Goal: Task Accomplishment & Management: Manage account settings

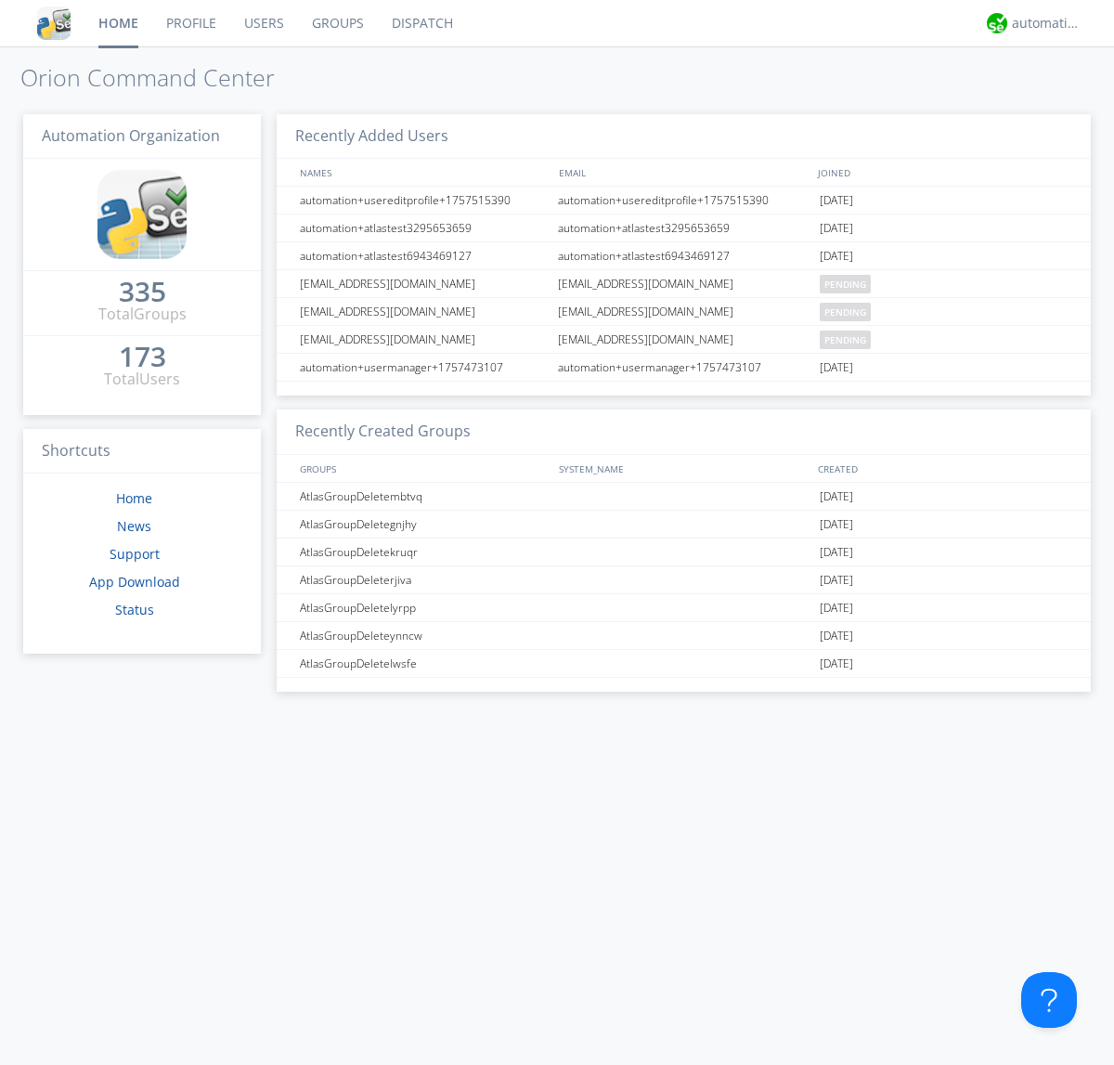
click at [263, 23] on link "Users" at bounding box center [264, 23] width 68 height 46
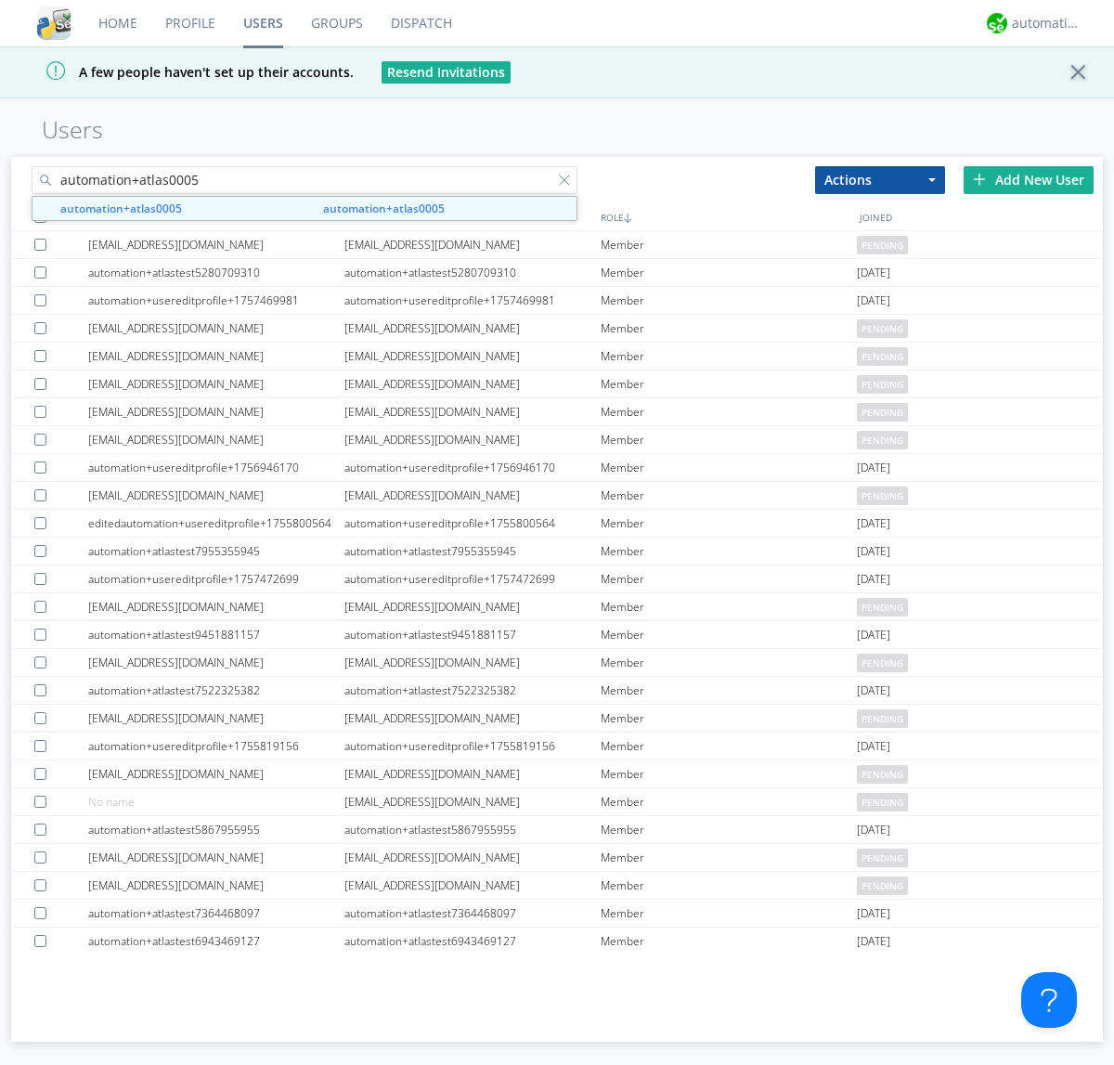
type input "automation+atlas0005"
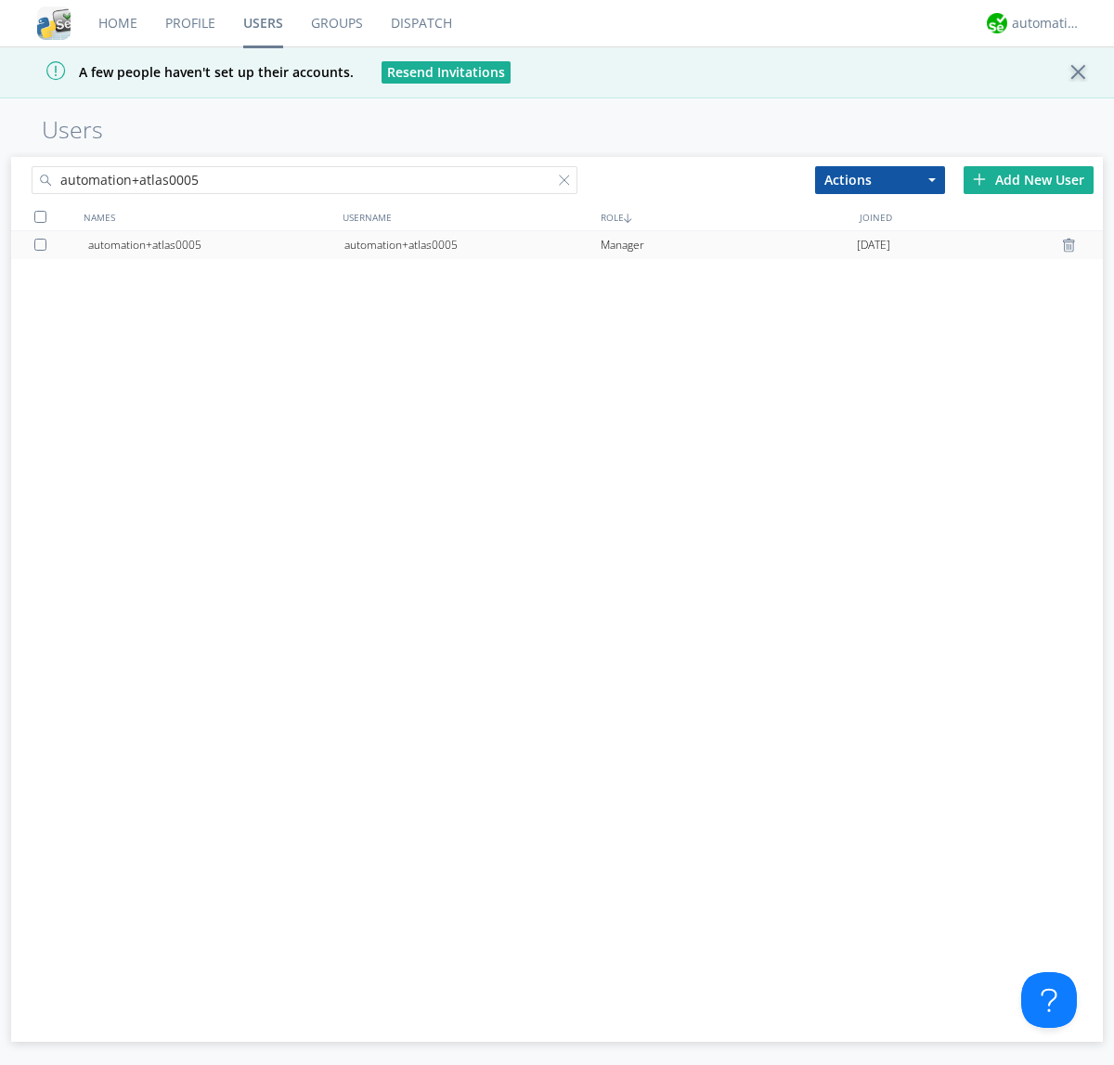
click at [472, 244] on div "automation+atlas0005" at bounding box center [472, 245] width 256 height 28
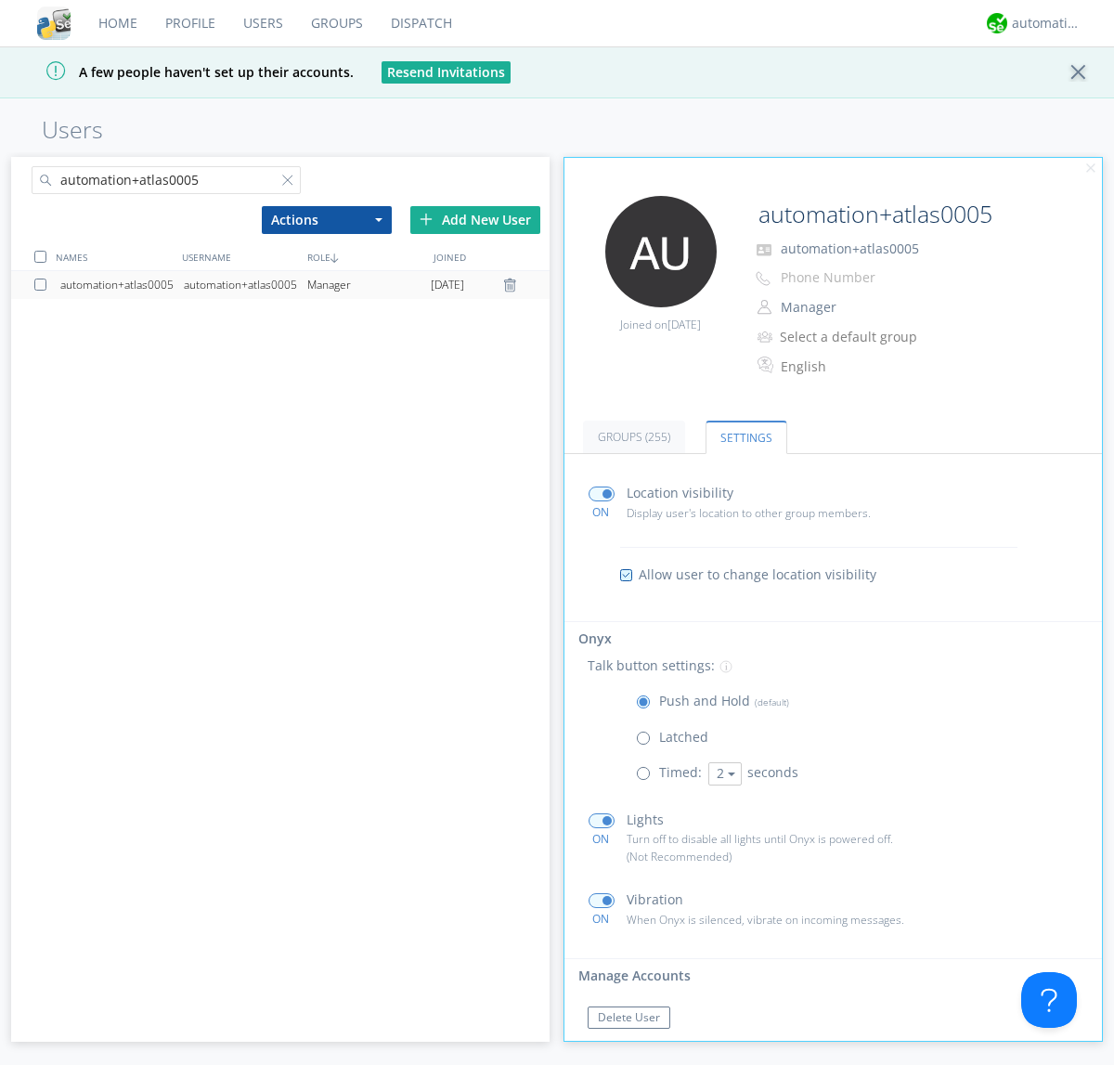
click at [647, 777] on span at bounding box center [647, 777] width 23 height 23
click at [0, 0] on input "radio" at bounding box center [0, 0] width 0 height 0
click at [722, 773] on button "2" at bounding box center [724, 773] width 33 height 23
click at [722, 871] on link "5" at bounding box center [725, 872] width 32 height 24
click at [722, 773] on button "5" at bounding box center [724, 773] width 33 height 23
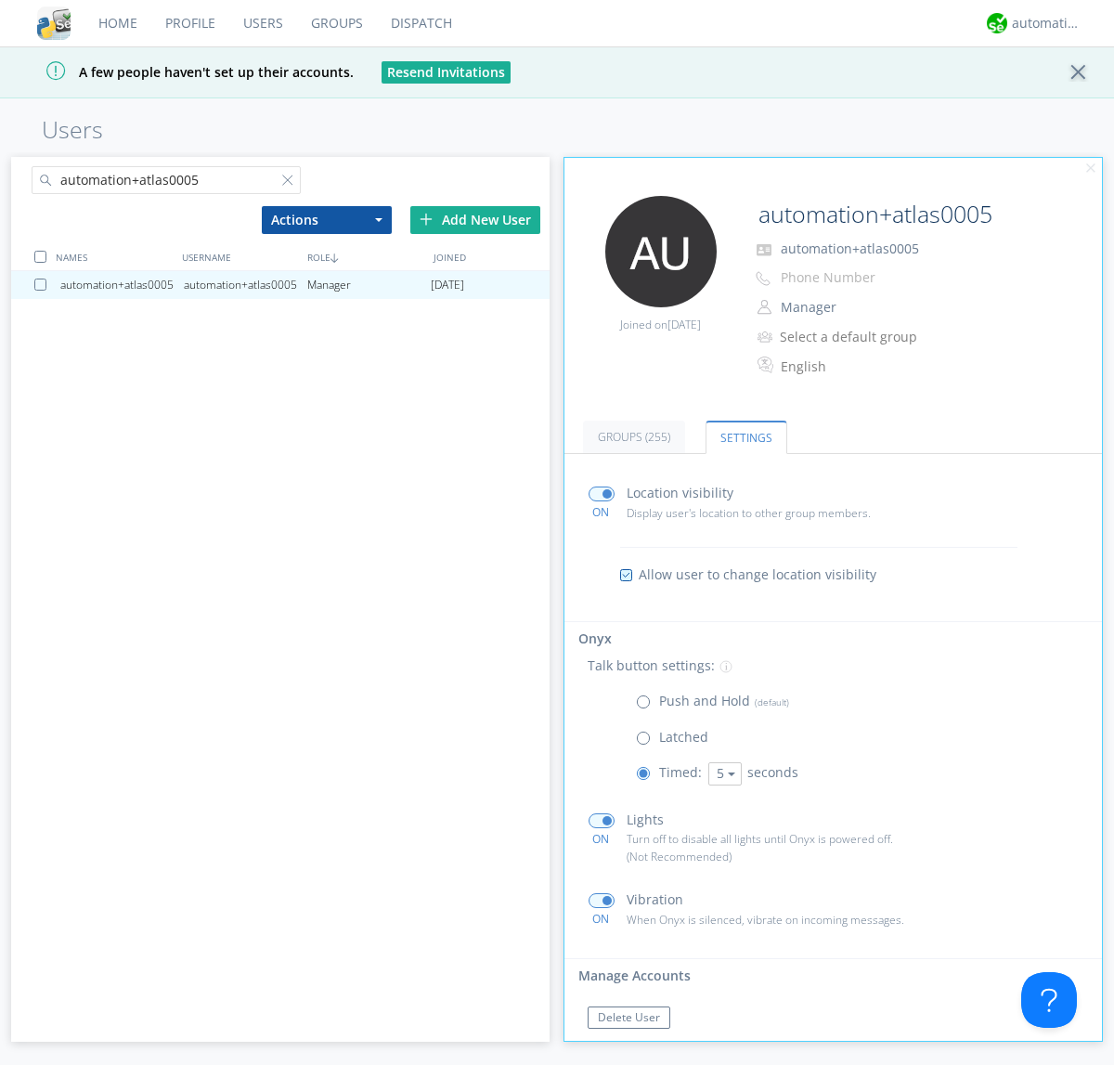
click at [0, 0] on link "3" at bounding box center [0, 0] width 0 height 0
click at [647, 706] on span at bounding box center [647, 706] width 23 height 23
click at [0, 0] on input "radio" at bounding box center [0, 0] width 0 height 0
